Goal: Task Accomplishment & Management: Complete application form

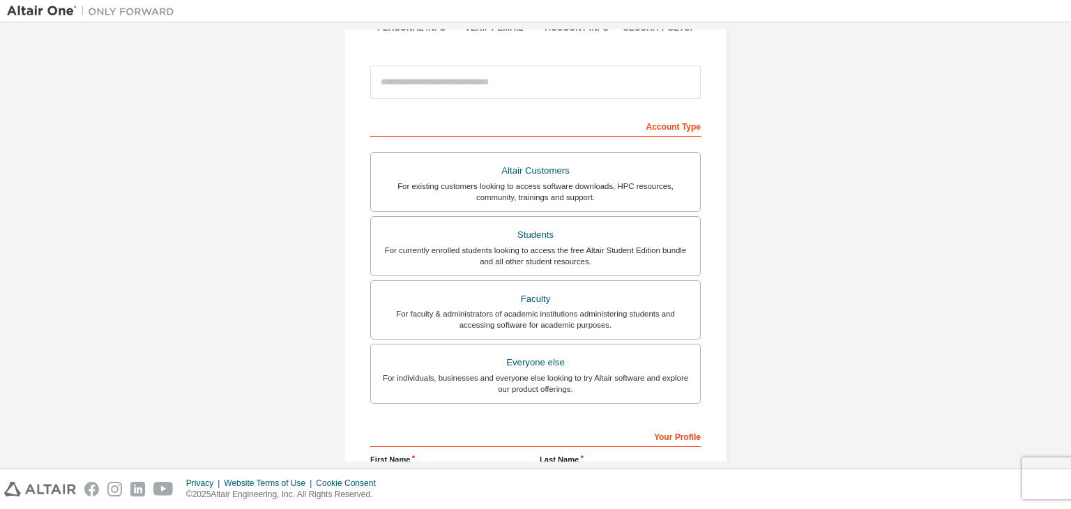
scroll to position [139, 0]
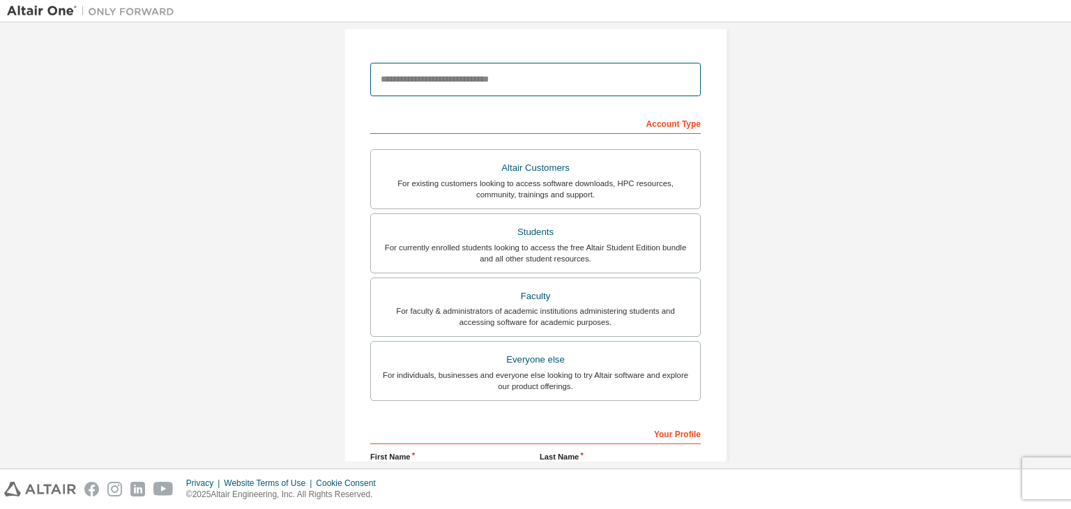
click at [529, 86] on input "email" at bounding box center [535, 79] width 331 height 33
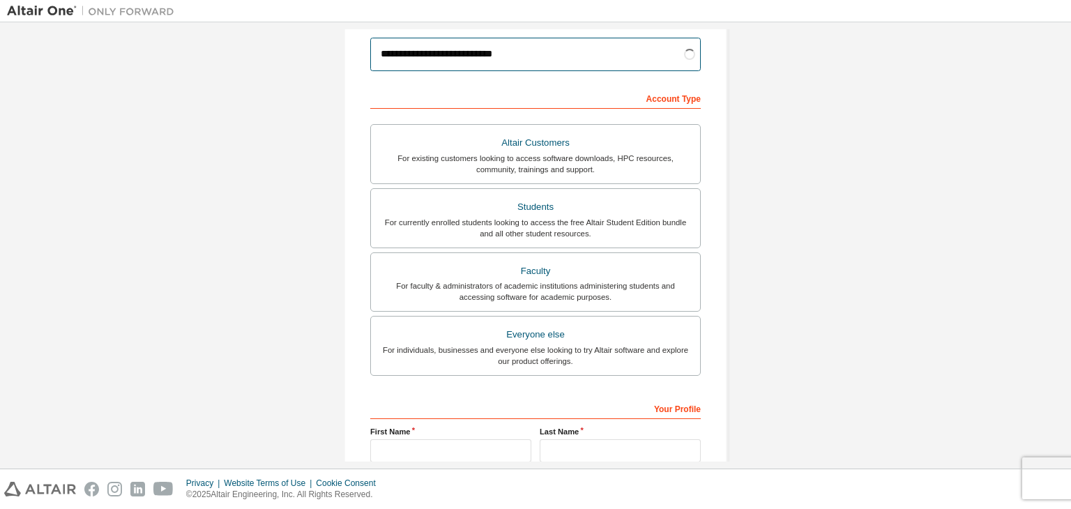
scroll to position [209, 0]
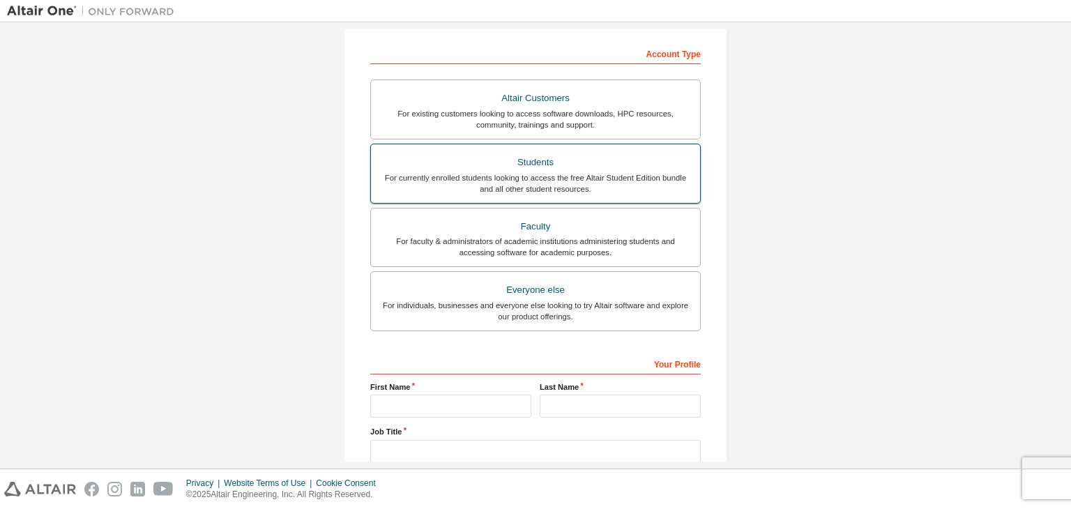
type input "**********"
click at [607, 167] on div "Students" at bounding box center [535, 163] width 312 height 20
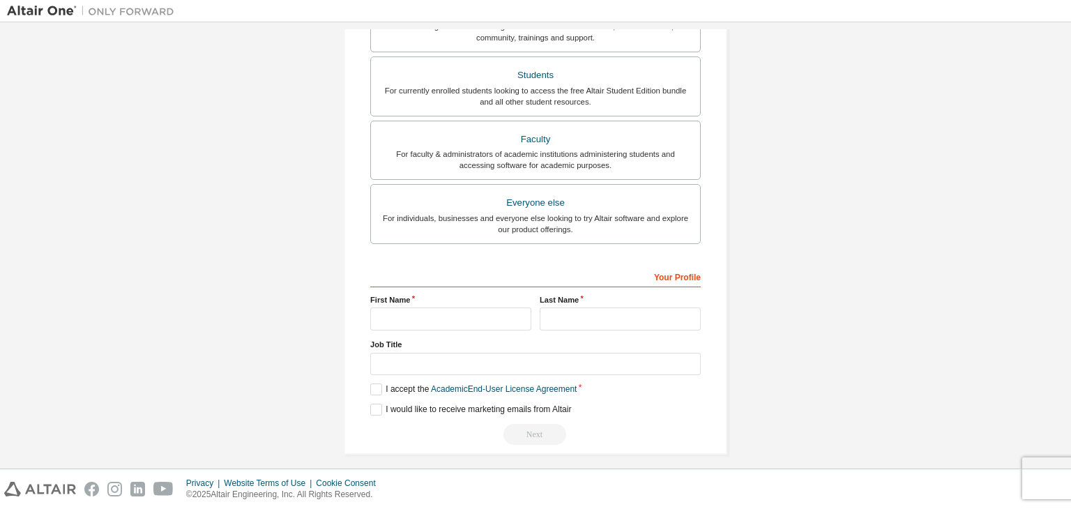
scroll to position [303, 0]
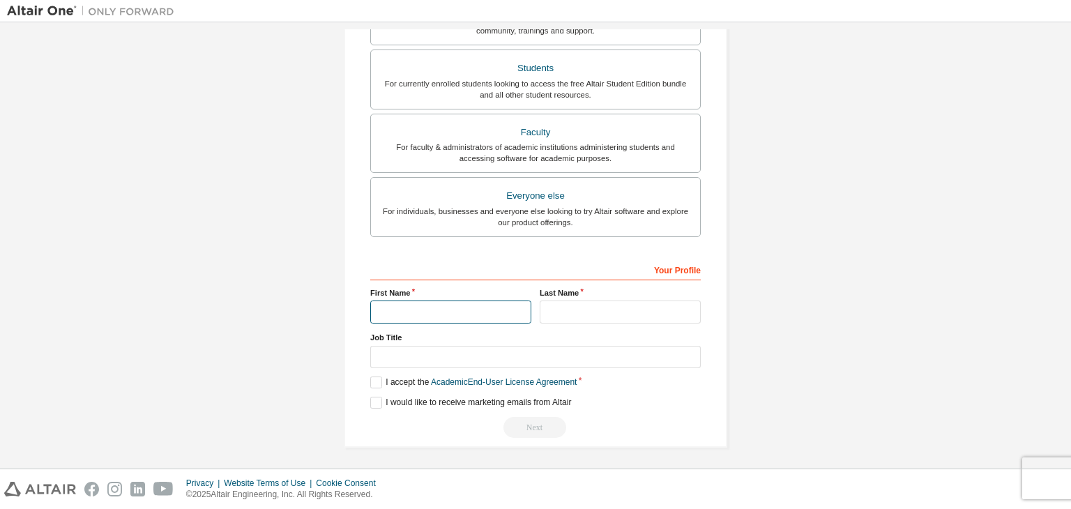
click at [466, 305] on input "text" at bounding box center [450, 312] width 161 height 23
type input "**********"
click at [570, 316] on input "text" at bounding box center [620, 312] width 161 height 23
type input "*********"
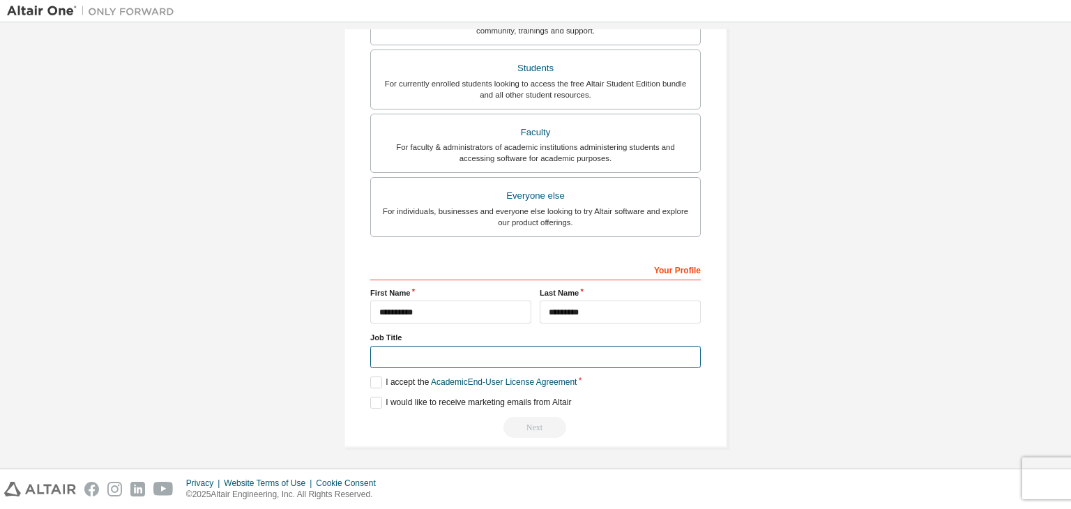
click at [583, 357] on input "text" at bounding box center [535, 357] width 331 height 23
click at [371, 386] on label "I accept the Academic End-User License Agreement" at bounding box center [473, 383] width 206 height 12
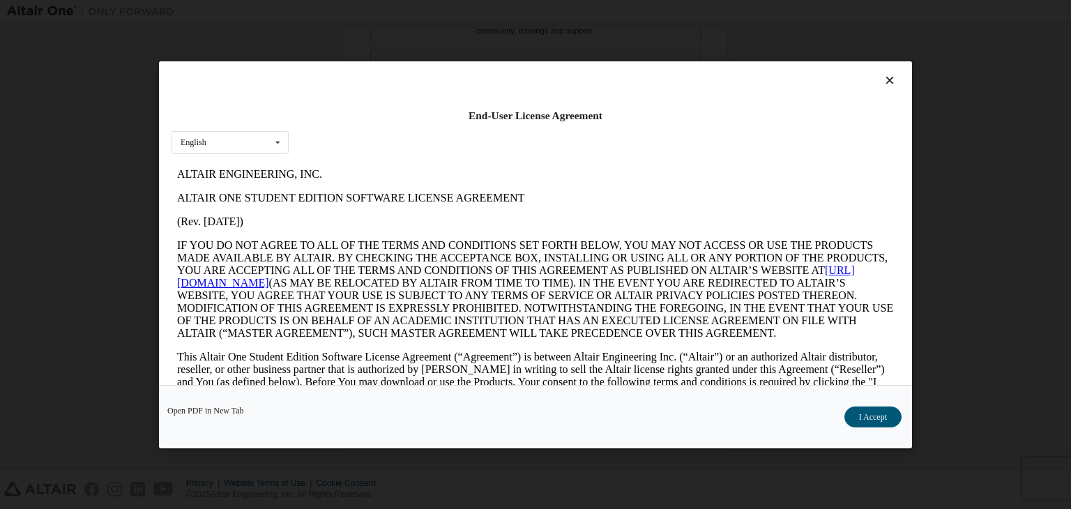
scroll to position [0, 0]
click at [873, 411] on button "I Accept" at bounding box center [872, 417] width 57 height 21
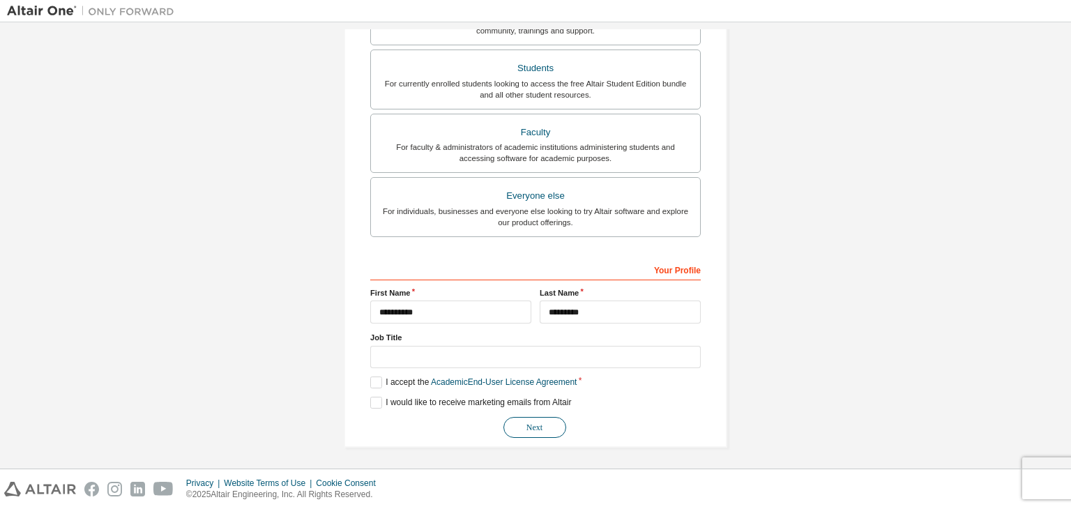
click at [538, 429] on button "Next" at bounding box center [534, 427] width 63 height 21
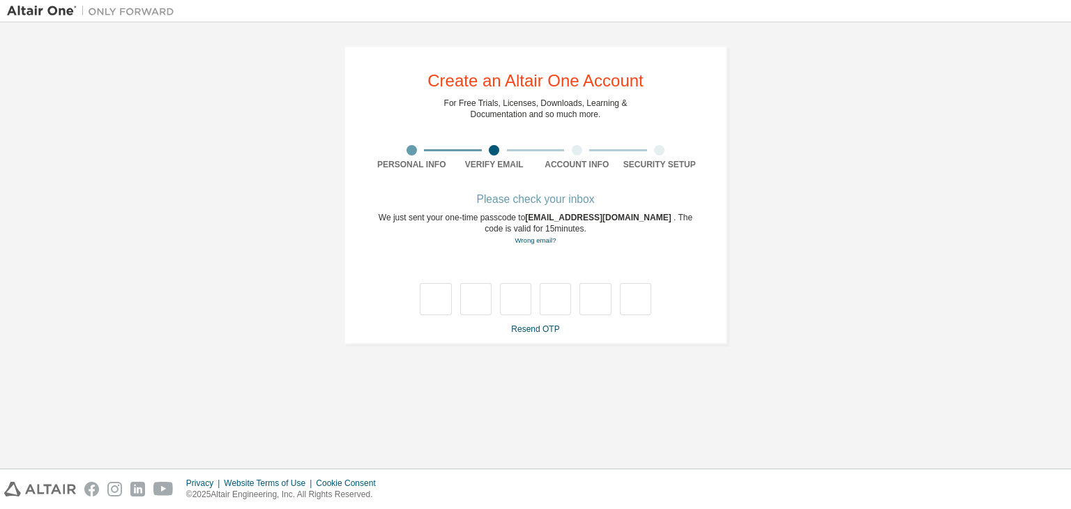
type input "*"
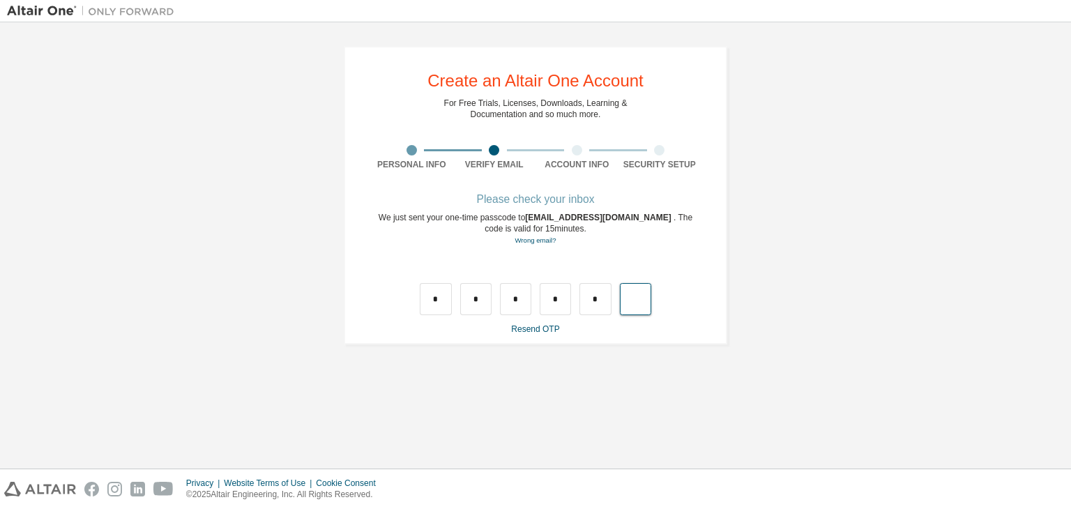
type input "*"
